Goal: Book appointment/travel/reservation

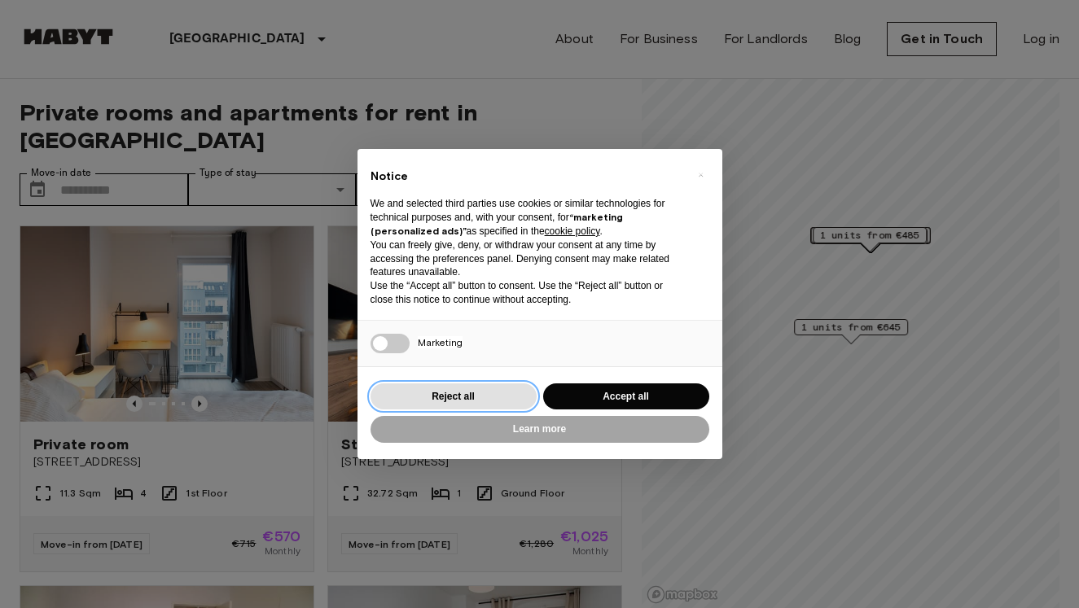
click at [514, 400] on button "Reject all" at bounding box center [453, 396] width 166 height 27
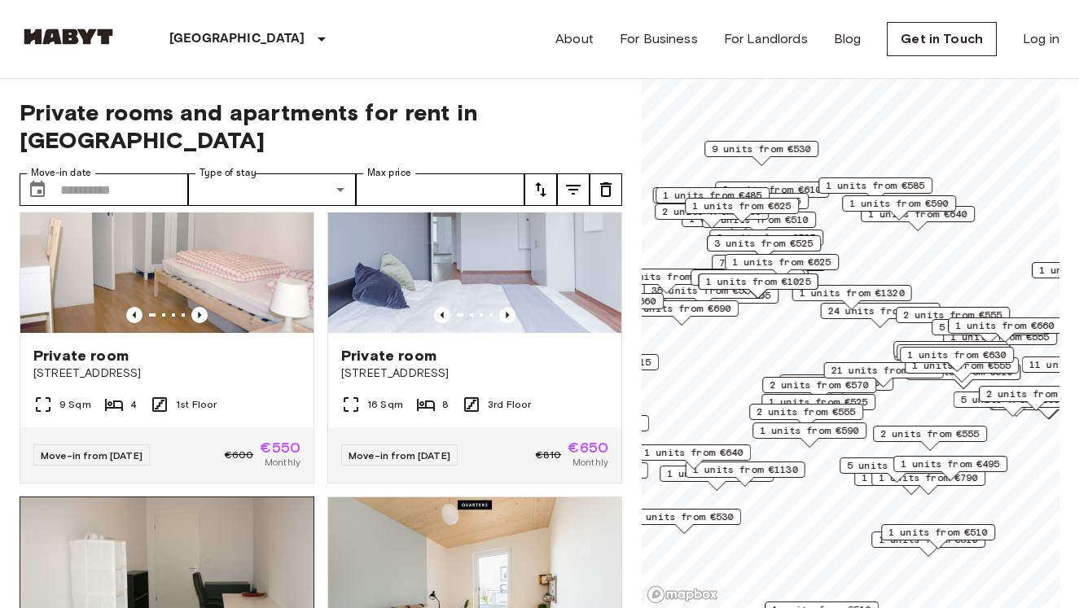
scroll to position [1228, 0]
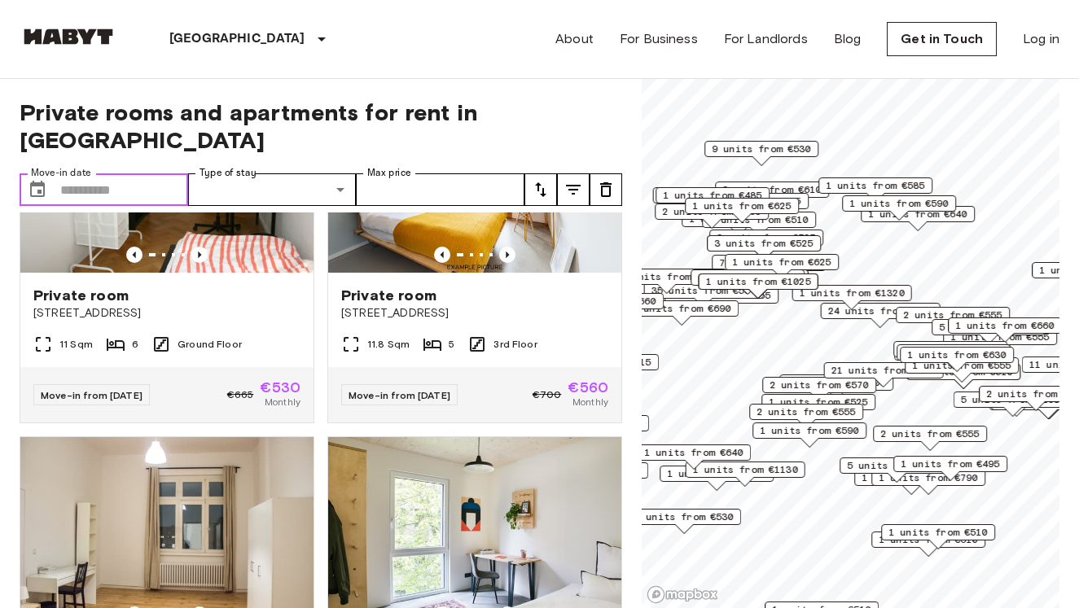
click at [140, 173] on input "Move-in date" at bounding box center [124, 189] width 128 height 33
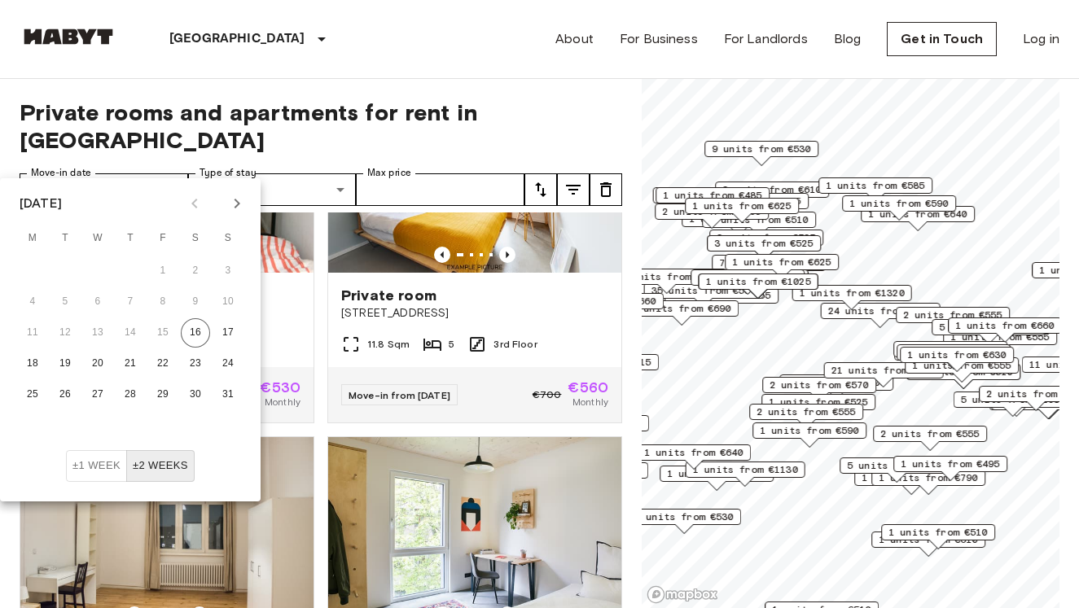
click at [234, 203] on icon "Next month" at bounding box center [237, 204] width 20 height 20
click at [136, 306] on button "11" at bounding box center [130, 301] width 29 height 29
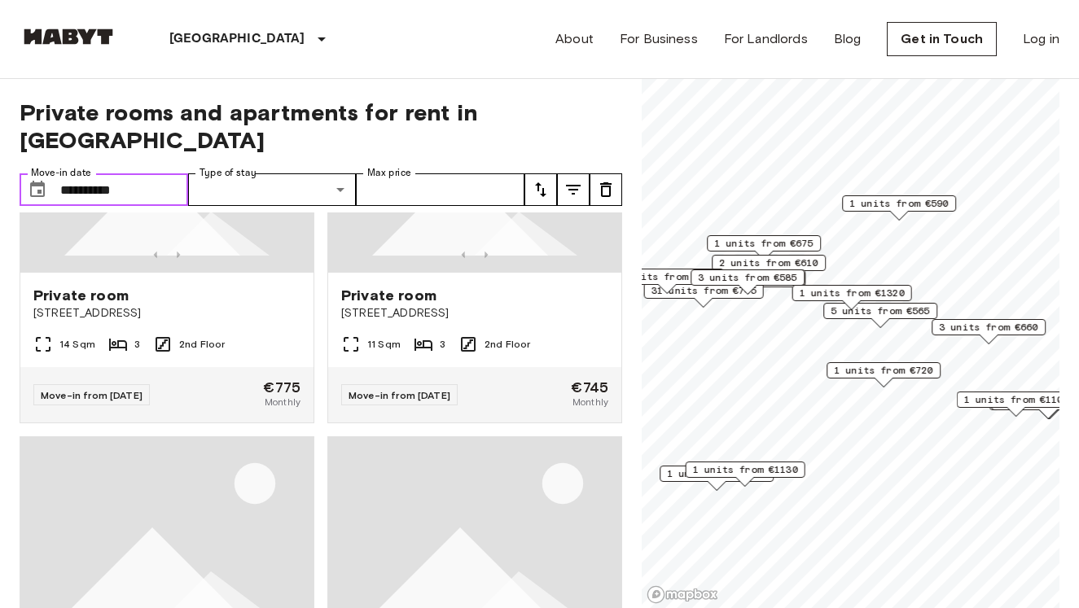
type input "**********"
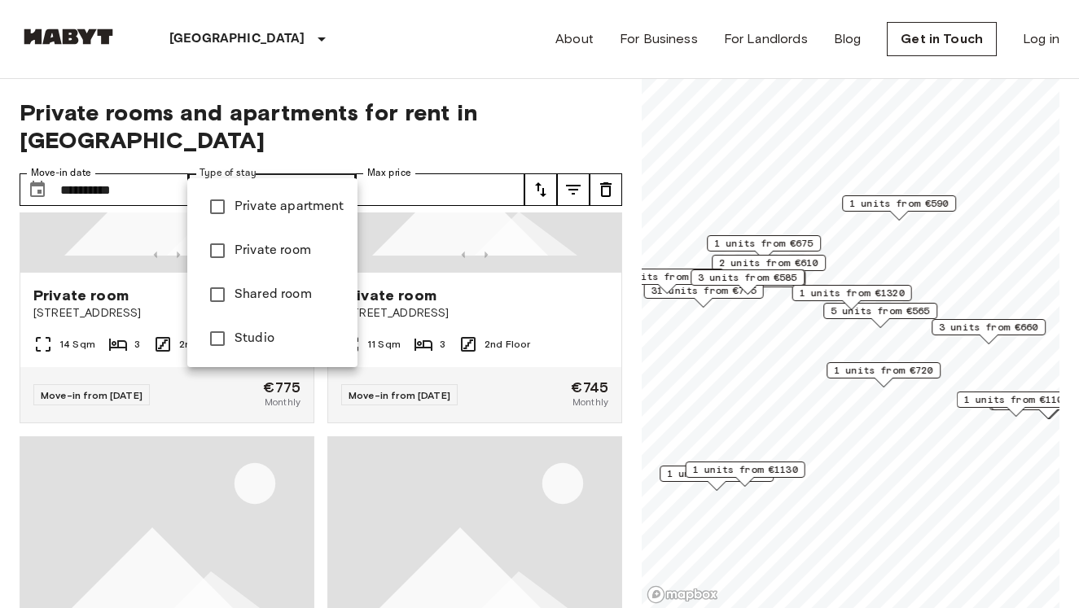
click at [299, 203] on span "Private apartment" at bounding box center [289, 207] width 110 height 20
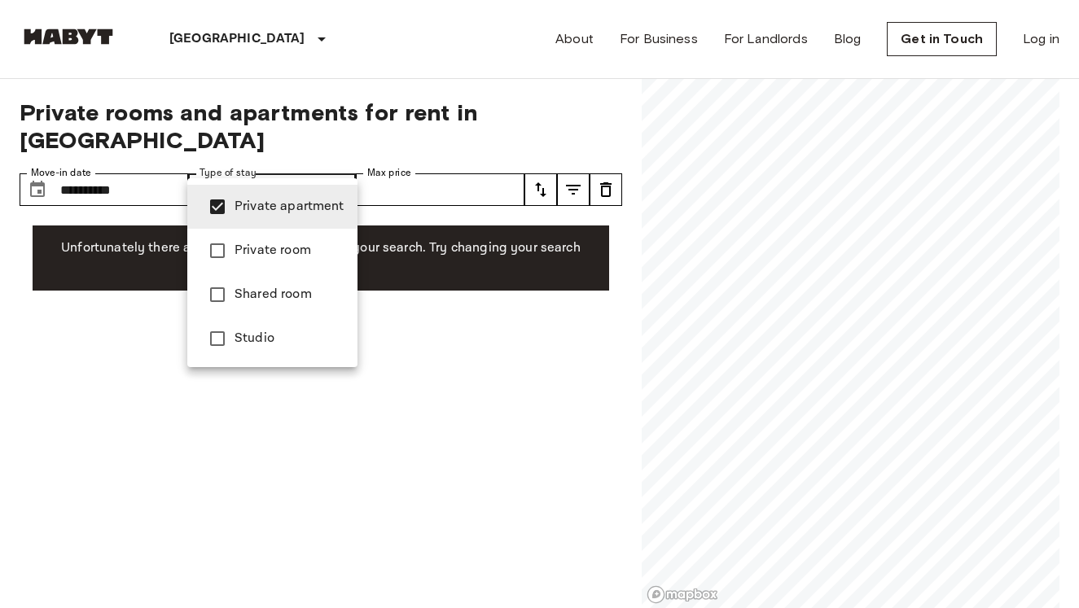
click at [301, 270] on li "Private room" at bounding box center [272, 251] width 170 height 44
type input "**********"
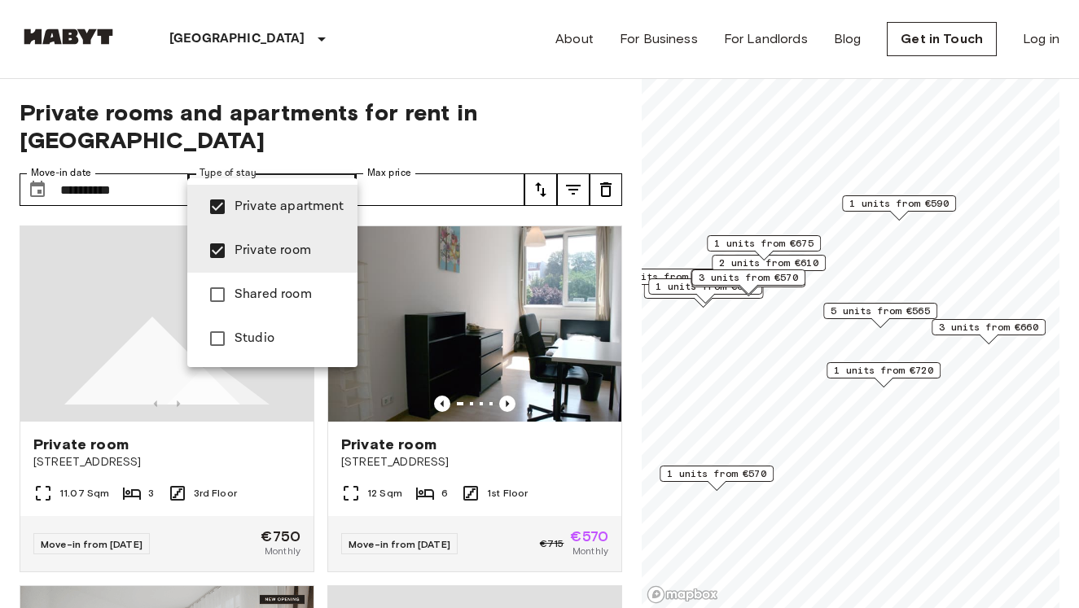
click at [580, 125] on div at bounding box center [539, 304] width 1079 height 608
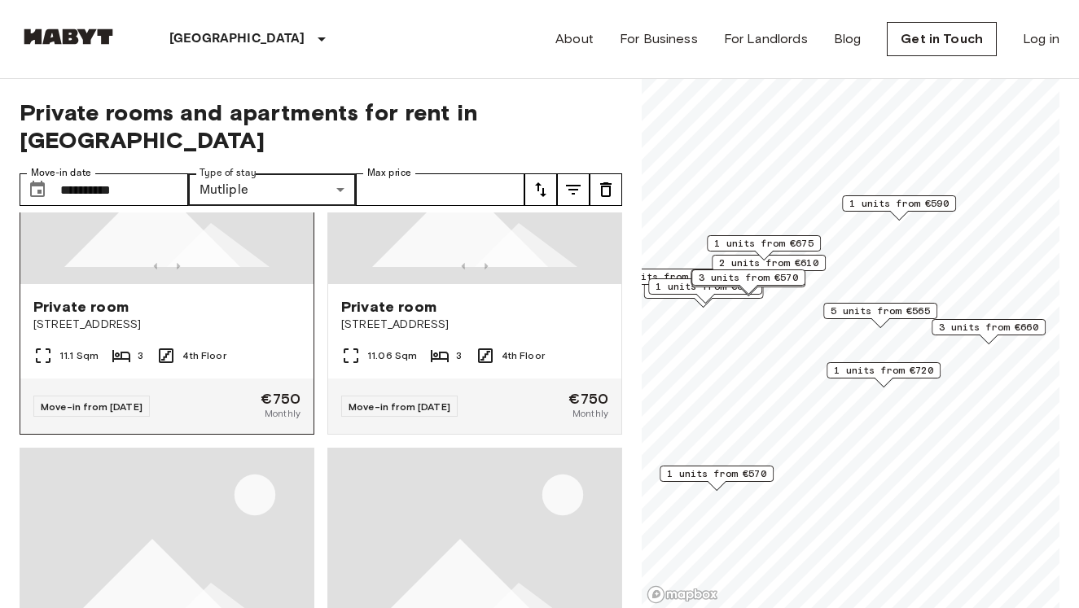
scroll to position [3188, 0]
